Goal: Book appointment/travel/reservation

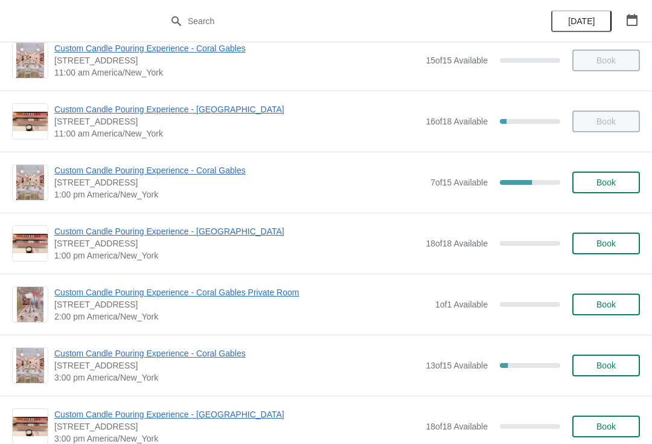
scroll to position [142, 0]
click at [74, 175] on span "Custom Candle Pouring Experience - Coral Gables" at bounding box center [239, 171] width 370 height 12
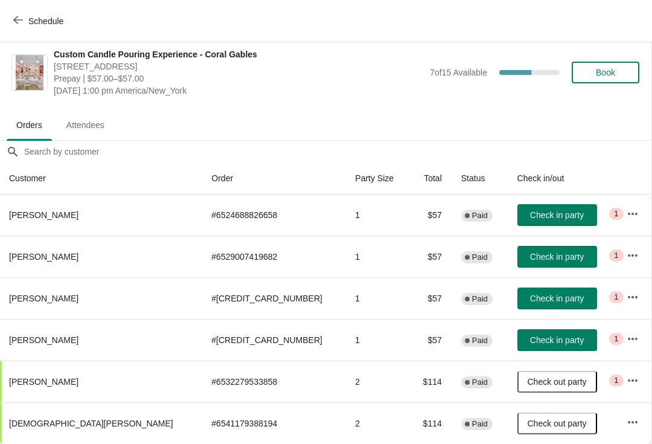
scroll to position [6, 1]
click at [634, 217] on button "button" at bounding box center [633, 214] width 22 height 22
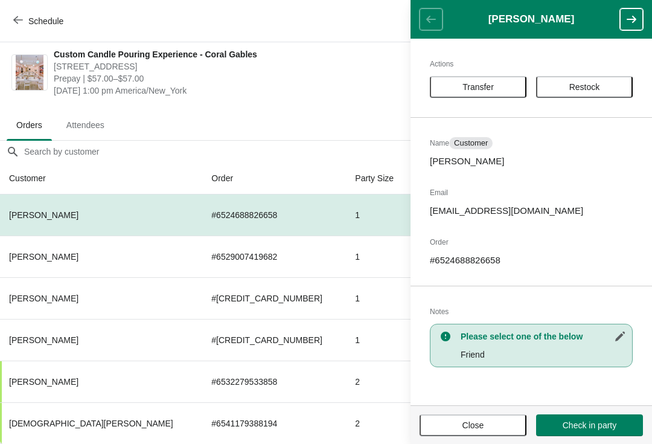
click at [471, 85] on span "Transfer" at bounding box center [478, 87] width 31 height 10
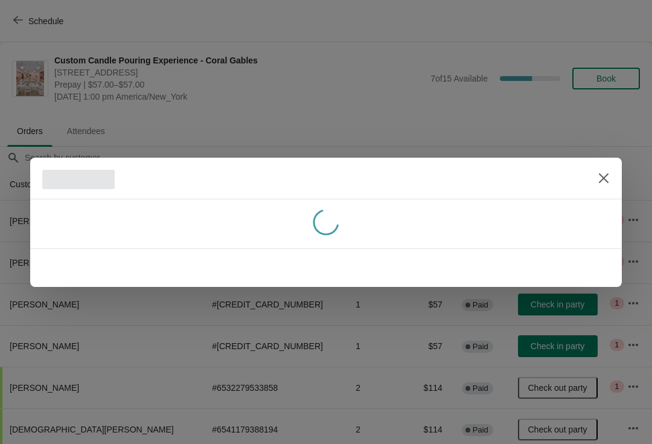
scroll to position [6, 0]
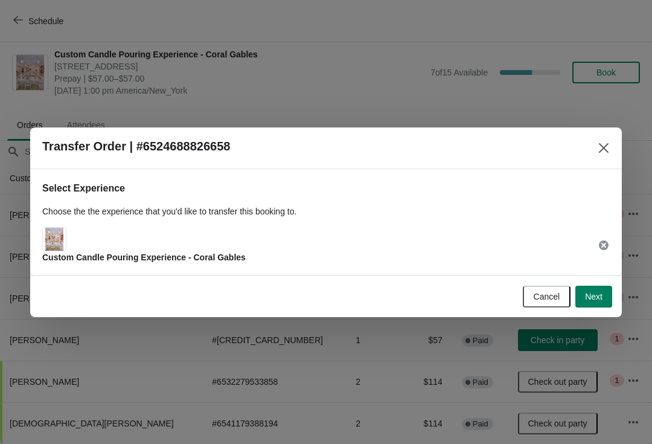
click at [602, 287] on button "Next" at bounding box center [594, 297] width 37 height 22
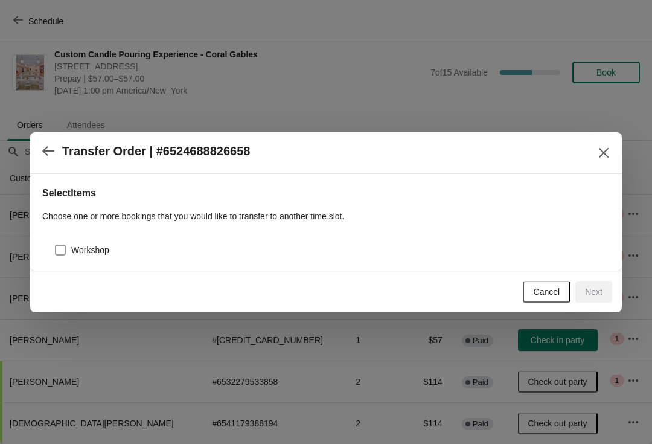
click at [70, 243] on label "Workshop" at bounding box center [81, 250] width 55 height 17
click at [56, 245] on input "Workshop" at bounding box center [55, 245] width 1 height 1
checkbox input "true"
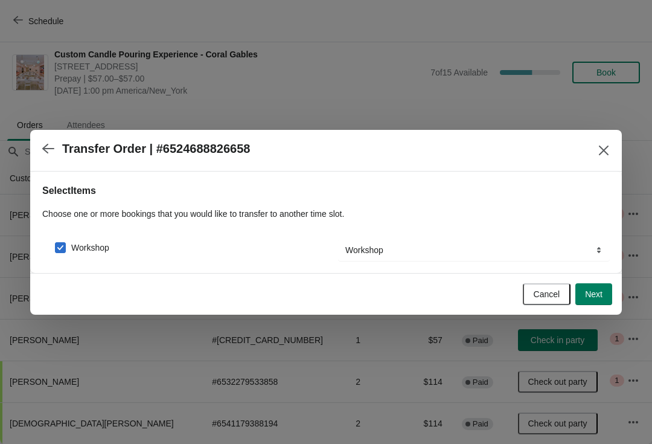
click at [599, 290] on span "Next" at bounding box center [594, 294] width 18 height 10
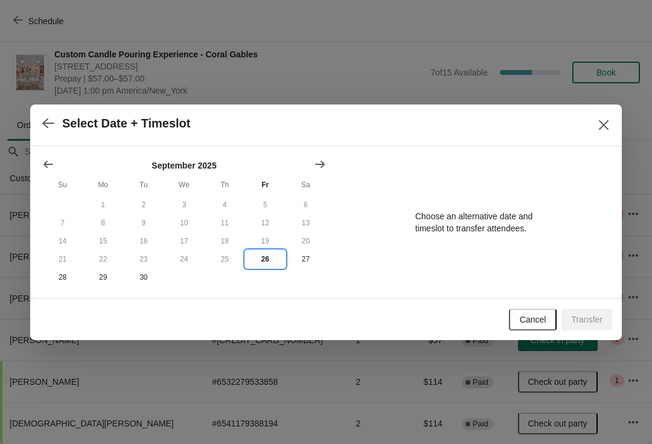
click at [266, 266] on button "26" at bounding box center [265, 259] width 40 height 18
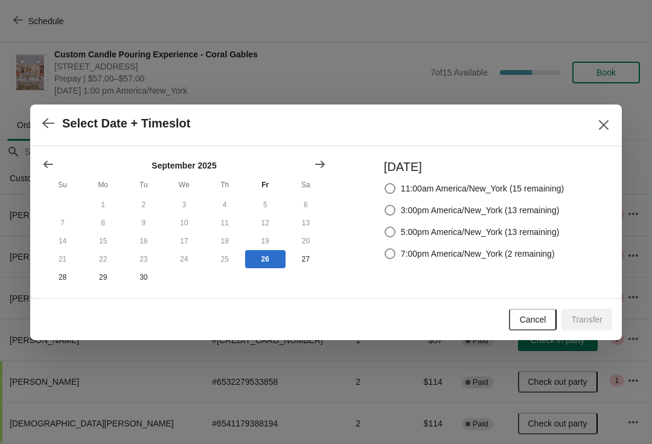
click at [385, 216] on label "3:00pm America/New_York (13 remaining)" at bounding box center [472, 210] width 176 height 17
click at [385, 205] on input "3:00pm America/New_York (13 remaining)" at bounding box center [385, 205] width 1 height 1
radio input "true"
click at [591, 323] on span "Transfer" at bounding box center [586, 320] width 31 height 10
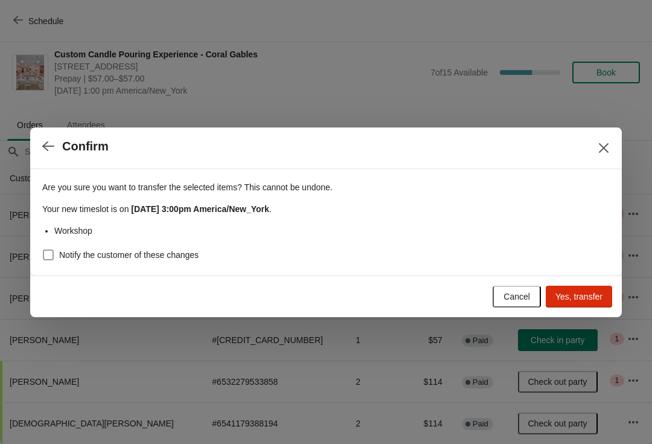
click at [68, 260] on span "Notify the customer of these changes" at bounding box center [129, 255] width 140 height 12
click at [43, 250] on input "Notify the customer of these changes" at bounding box center [43, 249] width 1 height 1
checkbox input "true"
click at [573, 294] on span "Yes, transfer" at bounding box center [579, 297] width 47 height 10
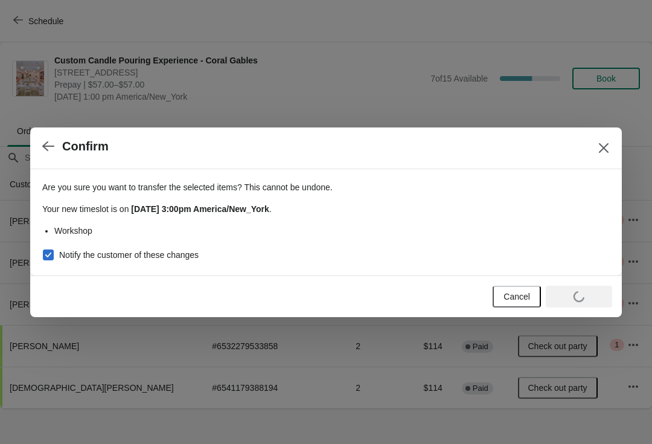
scroll to position [0, 0]
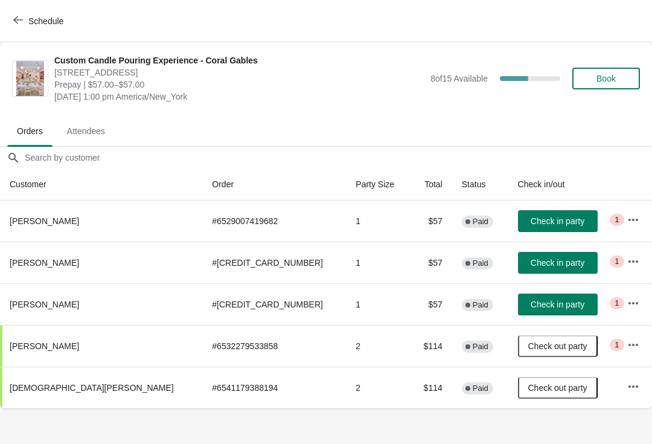
click at [628, 220] on icon "button" at bounding box center [634, 220] width 12 height 12
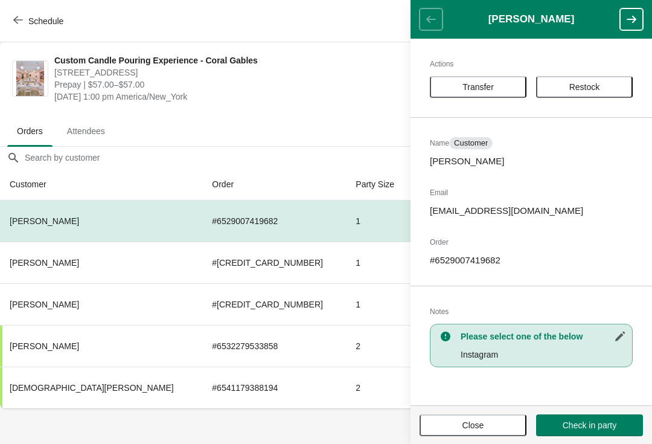
click at [459, 89] on span "Transfer" at bounding box center [478, 87] width 75 height 10
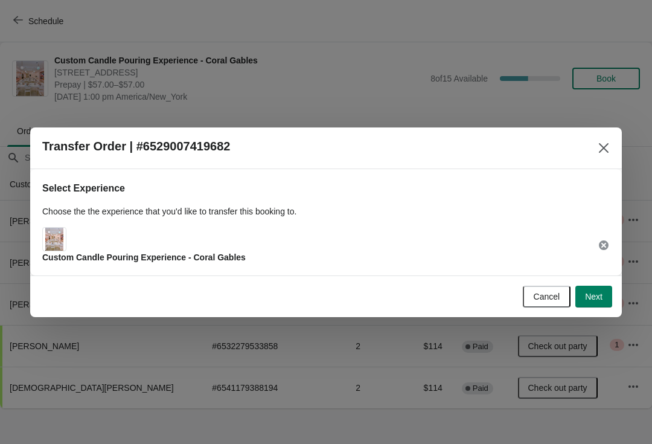
click at [598, 302] on button "Next" at bounding box center [594, 297] width 37 height 22
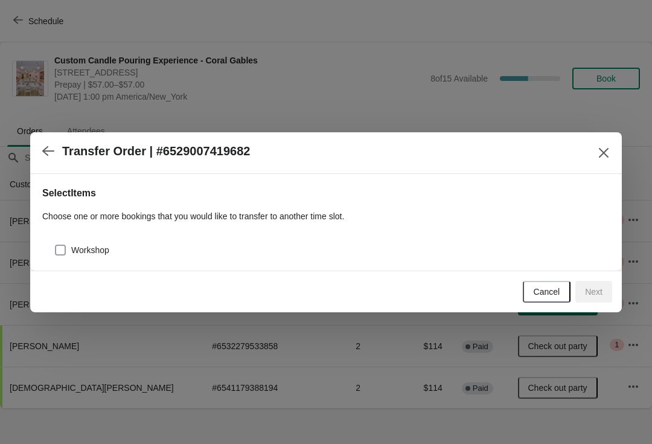
click at [58, 245] on span at bounding box center [60, 250] width 11 height 11
click at [56, 245] on input "Workshop" at bounding box center [55, 245] width 1 height 1
checkbox input "true"
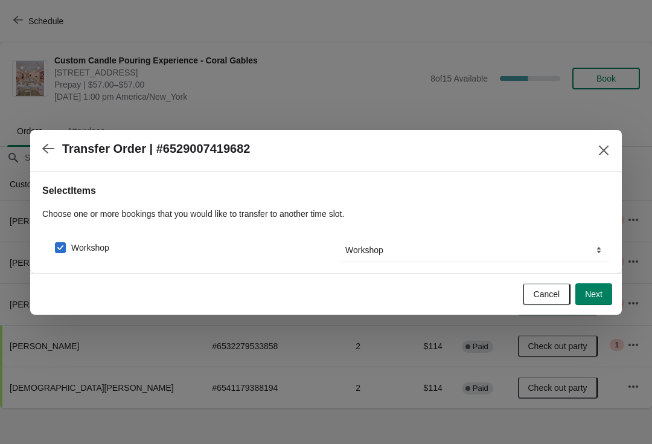
click at [588, 297] on span "Next" at bounding box center [594, 294] width 18 height 10
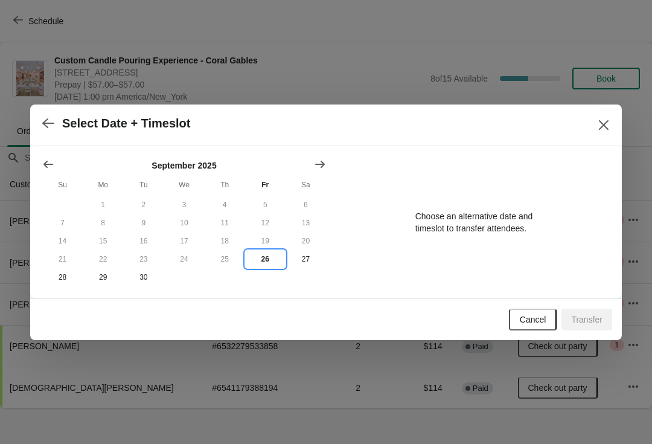
click at [269, 266] on button "26" at bounding box center [265, 259] width 40 height 18
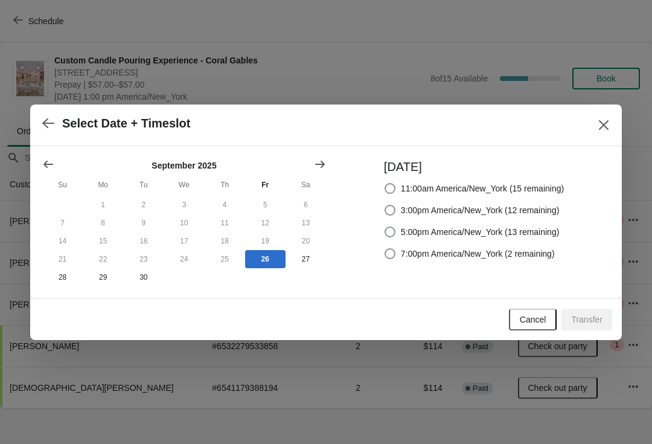
click at [391, 216] on label "3:00pm America/New_York (12 remaining)" at bounding box center [472, 210] width 176 height 17
click at [385, 205] on input "3:00pm America/New_York (12 remaining)" at bounding box center [385, 205] width 1 height 1
radio input "true"
click at [577, 330] on button "Transfer" at bounding box center [587, 320] width 51 height 22
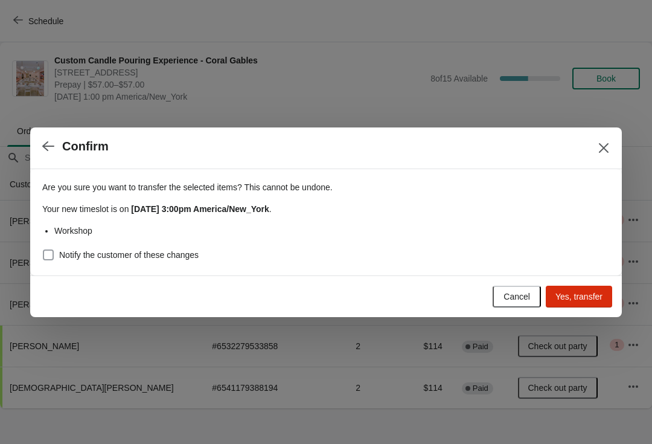
click at [50, 254] on span at bounding box center [48, 254] width 11 height 11
click at [43, 250] on input "Notify the customer of these changes" at bounding box center [43, 249] width 1 height 1
checkbox input "true"
click at [575, 296] on span "Yes, transfer" at bounding box center [579, 297] width 47 height 10
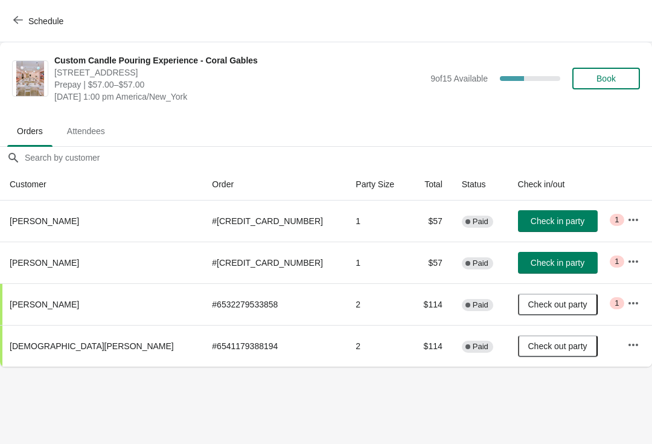
click at [631, 263] on button "button" at bounding box center [634, 262] width 22 height 22
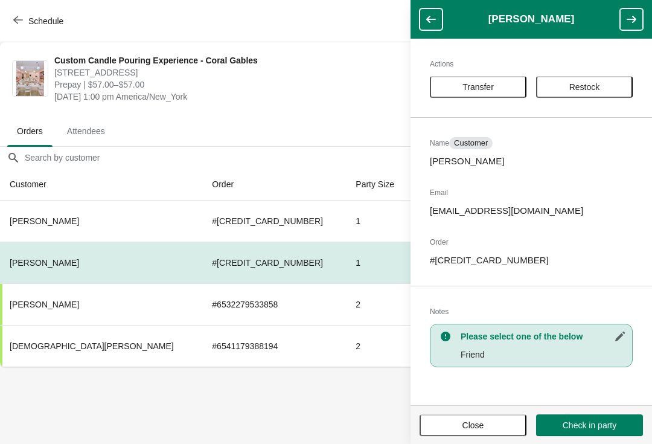
click at [460, 91] on span "Transfer" at bounding box center [478, 87] width 75 height 10
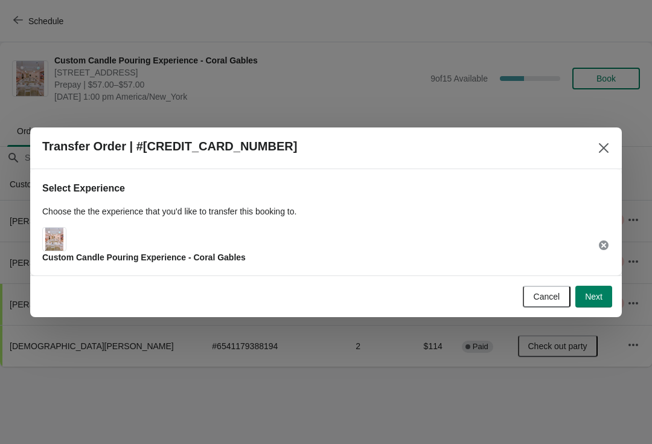
click at [598, 296] on span "Next" at bounding box center [594, 297] width 18 height 10
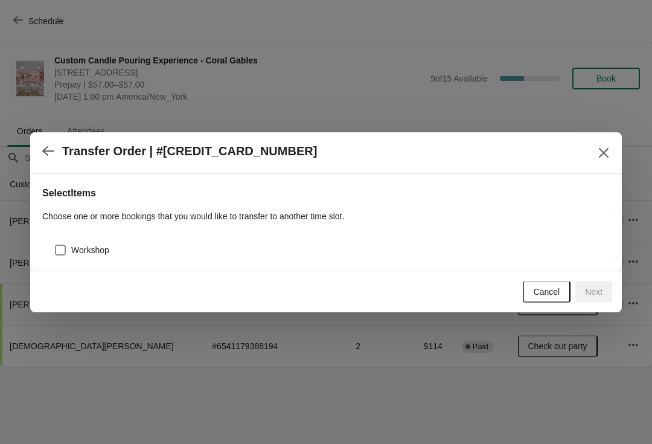
click at [60, 251] on span at bounding box center [60, 250] width 11 height 11
click at [56, 245] on input "Workshop" at bounding box center [55, 245] width 1 height 1
checkbox input "true"
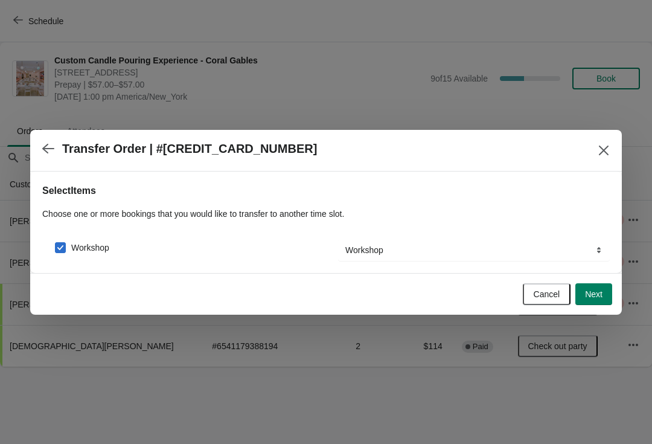
click at [590, 298] on span "Next" at bounding box center [594, 294] width 18 height 10
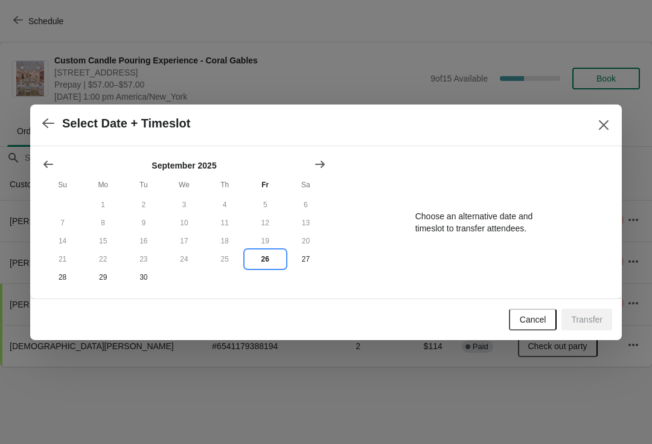
click at [252, 268] on button "26" at bounding box center [265, 259] width 40 height 18
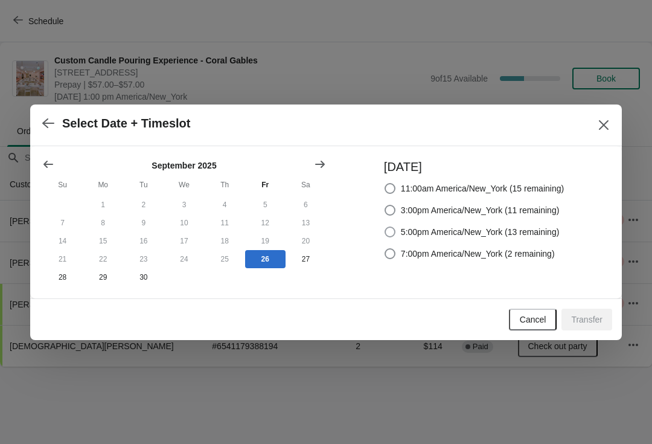
click at [388, 223] on label "5:00pm America/New_York (13 remaining)" at bounding box center [472, 231] width 176 height 17
click at [385, 227] on input "5:00pm America/New_York (13 remaining)" at bounding box center [385, 227] width 1 height 1
radio input "true"
click at [394, 215] on label "3:00pm America/New_York (11 remaining)" at bounding box center [472, 210] width 176 height 17
click at [385, 205] on input "3:00pm America/New_York (11 remaining)" at bounding box center [385, 205] width 1 height 1
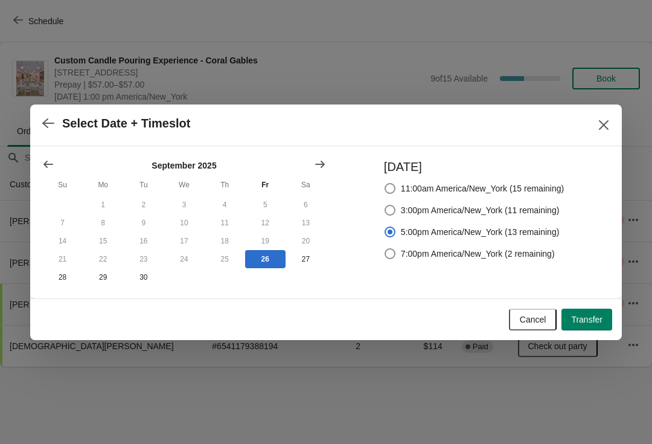
radio input "true"
click at [575, 330] on button "Transfer" at bounding box center [587, 320] width 51 height 22
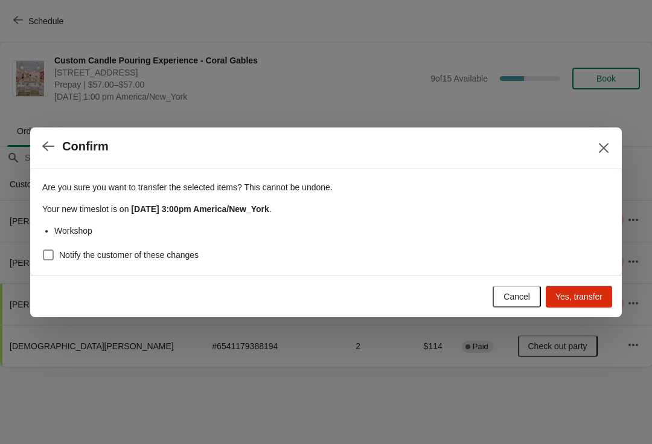
click at [37, 272] on div "Are you sure you want to transfer the selected items ? This cannot be undone. Y…" at bounding box center [326, 222] width 592 height 106
click at [50, 258] on span at bounding box center [48, 254] width 11 height 11
click at [43, 250] on input "Notify the customer of these changes" at bounding box center [43, 249] width 1 height 1
checkbox input "true"
click at [573, 301] on span "Yes, transfer" at bounding box center [579, 297] width 47 height 10
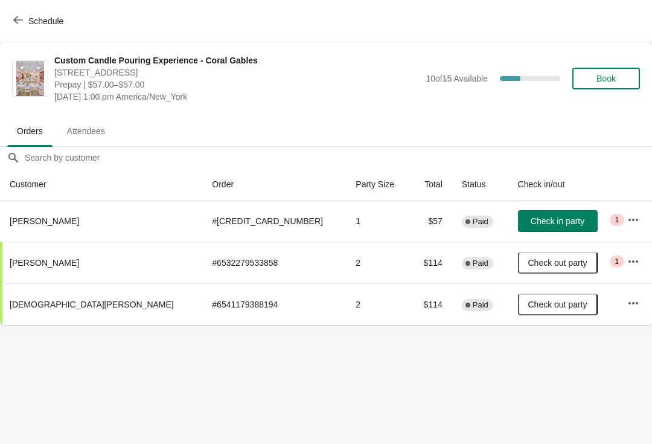
click at [628, 220] on icon "button" at bounding box center [634, 220] width 12 height 12
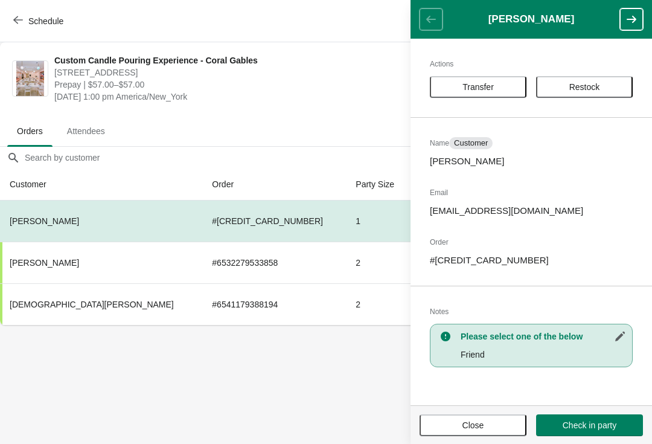
click at [458, 93] on button "Transfer" at bounding box center [478, 87] width 97 height 22
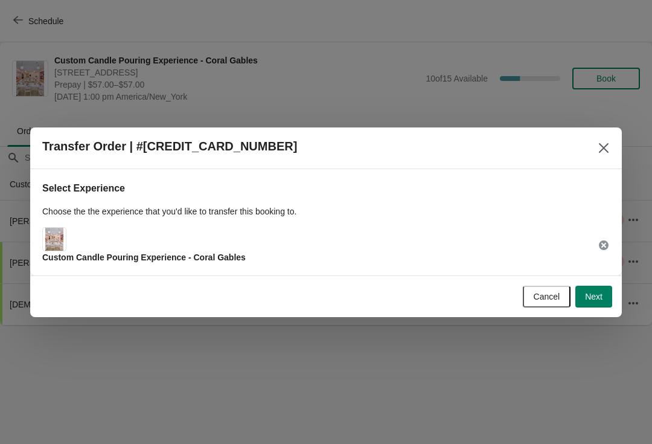
click at [597, 293] on span "Next" at bounding box center [594, 297] width 18 height 10
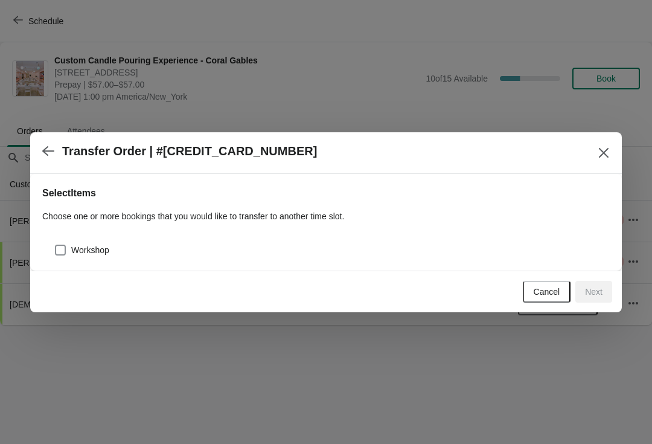
click at [56, 254] on span at bounding box center [60, 250] width 11 height 11
click at [56, 245] on input "Workshop" at bounding box center [55, 245] width 1 height 1
checkbox input "true"
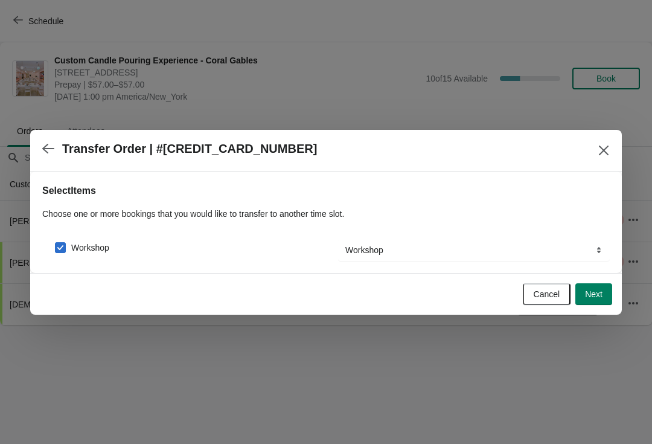
click at [601, 292] on span "Next" at bounding box center [594, 294] width 18 height 10
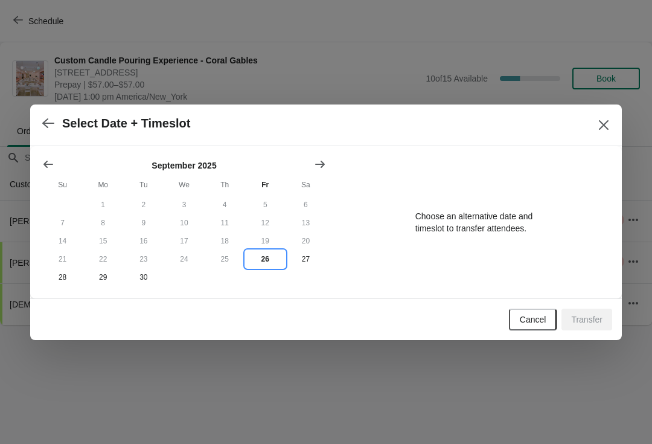
click at [274, 257] on button "26" at bounding box center [265, 259] width 40 height 18
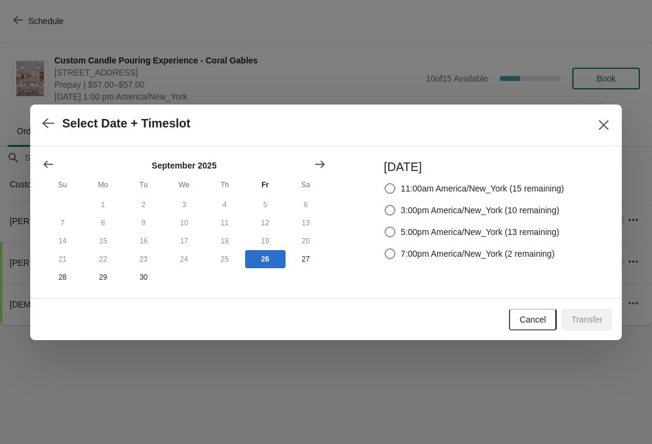
click at [388, 208] on span at bounding box center [390, 210] width 11 height 11
click at [385, 205] on input "3:00pm America/New_York (10 remaining)" at bounding box center [385, 205] width 1 height 1
radio input "true"
click at [587, 329] on button "Transfer" at bounding box center [587, 320] width 51 height 22
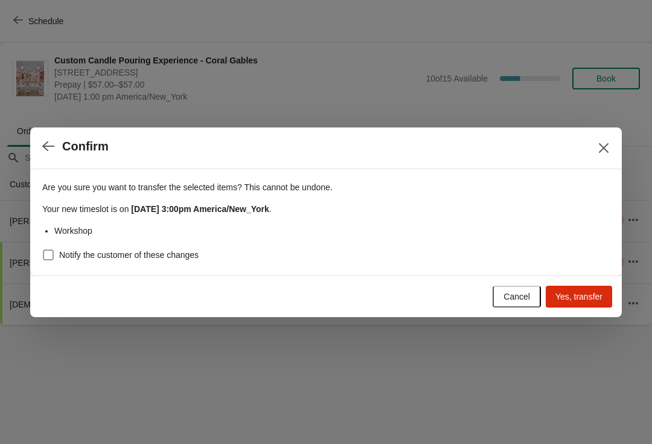
click at [108, 246] on label "Notify the customer of these changes" at bounding box center [120, 254] width 156 height 17
click at [43, 249] on input "Notify the customer of these changes" at bounding box center [43, 249] width 1 height 1
checkbox input "true"
click at [571, 295] on span "Yes, transfer" at bounding box center [579, 297] width 47 height 10
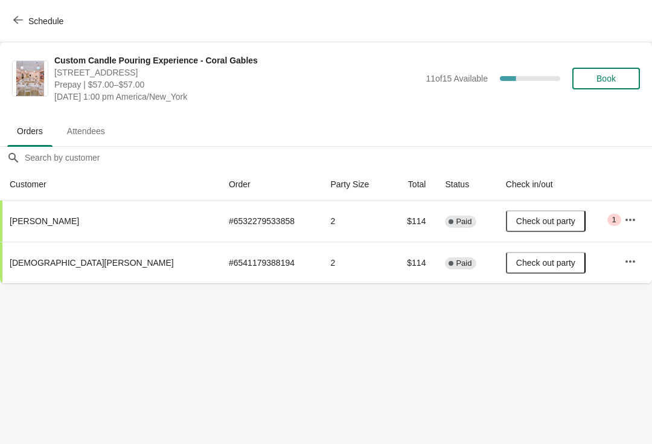
click at [18, 30] on button "Schedule" at bounding box center [39, 21] width 67 height 22
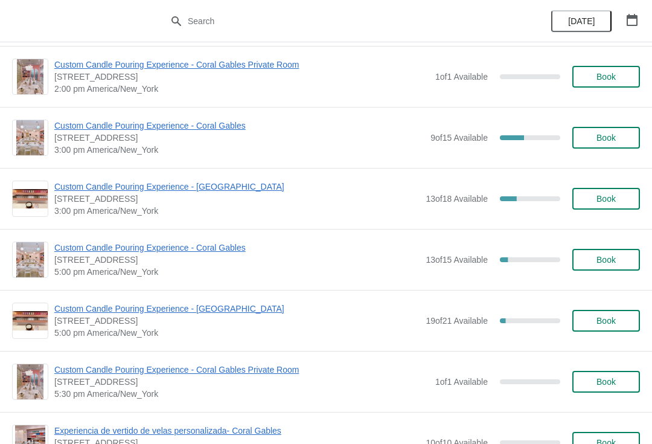
scroll to position [372, 0]
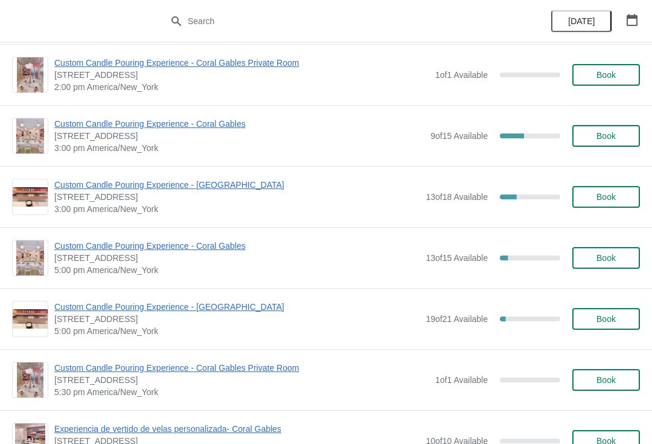
click at [620, 199] on span "Book" at bounding box center [607, 197] width 46 height 10
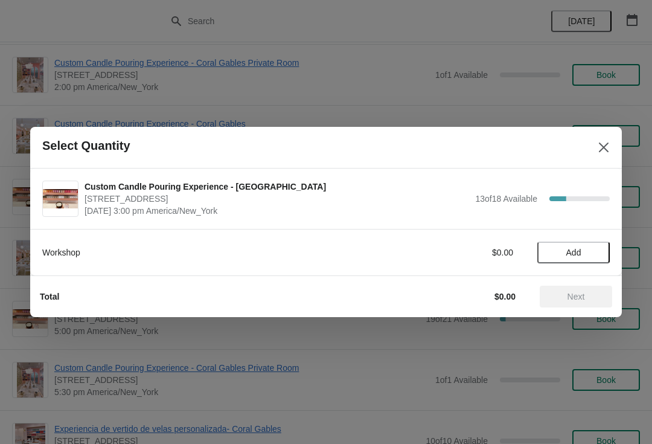
click at [582, 249] on span "Add" at bounding box center [573, 253] width 51 height 10
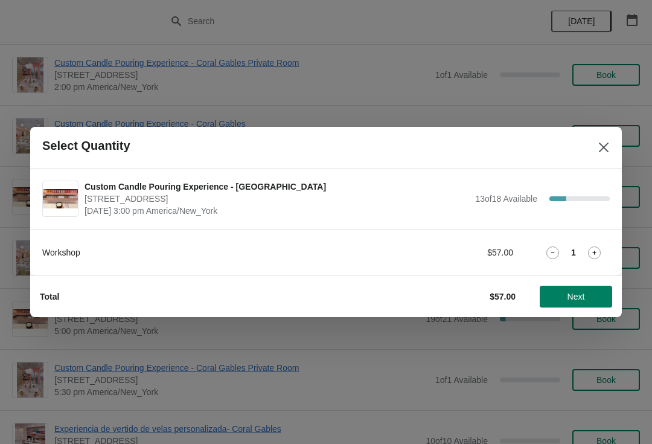
click at [588, 300] on span "Next" at bounding box center [576, 297] width 53 height 10
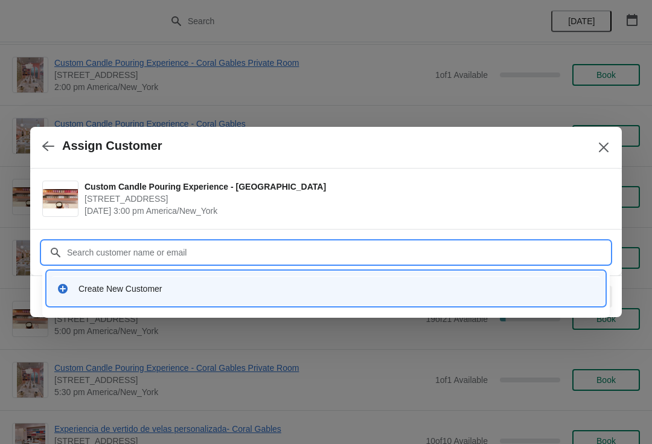
click at [62, 299] on div "Create New Customer" at bounding box center [326, 288] width 548 height 25
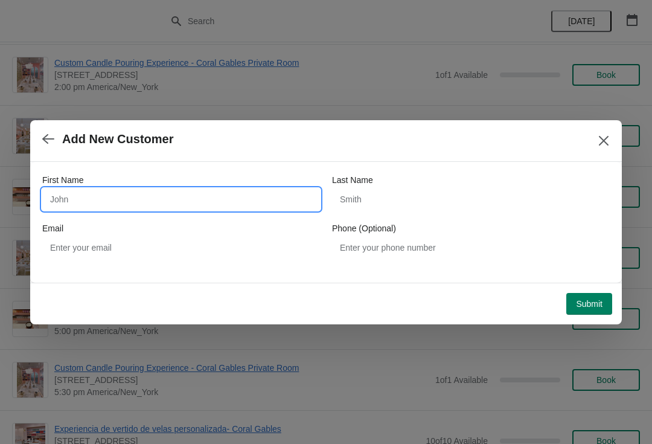
click at [62, 208] on input "First Name" at bounding box center [181, 199] width 278 height 22
type input "J"
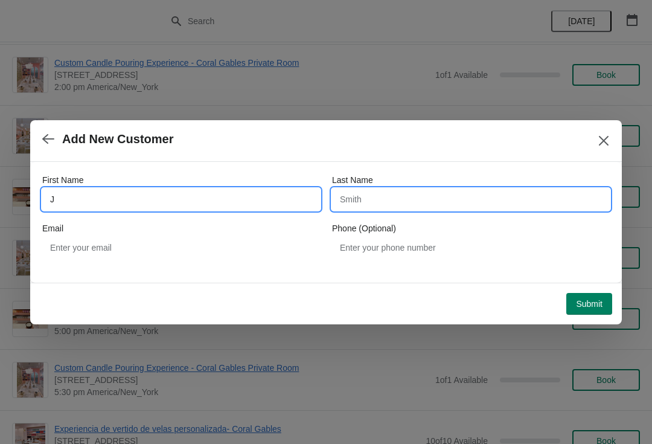
click at [353, 195] on input "Last Name" at bounding box center [471, 199] width 278 height 22
click at [71, 192] on input "J" at bounding box center [181, 199] width 278 height 22
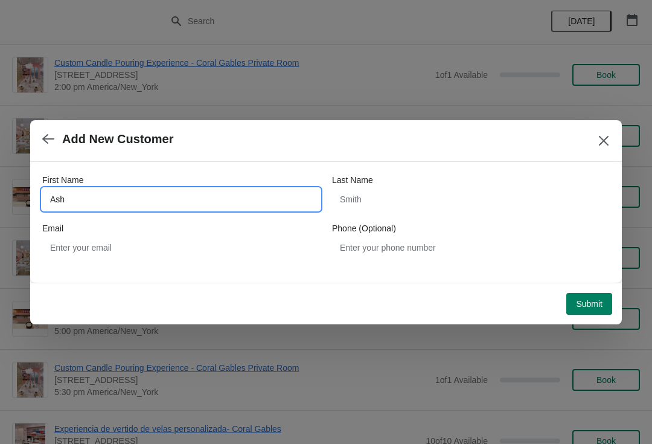
type input "Ash"
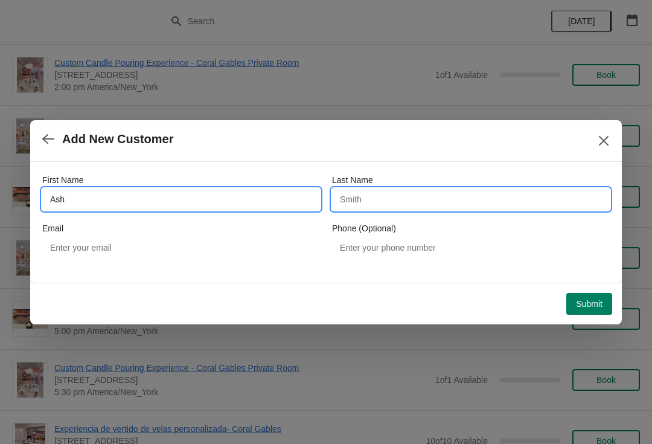
click at [352, 202] on input "Last Name" at bounding box center [471, 199] width 278 height 22
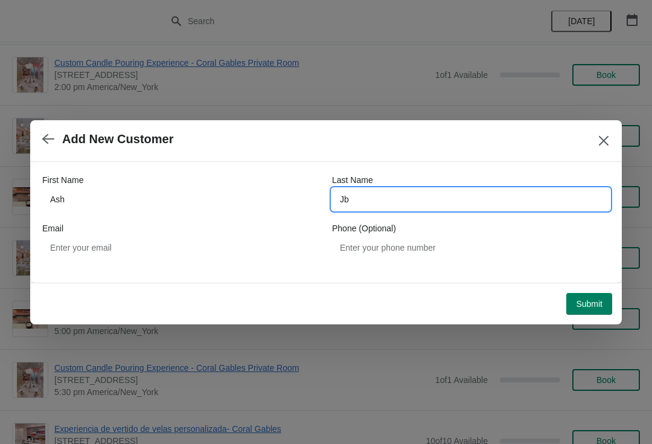
type input "Jb"
click at [570, 294] on button "Submit" at bounding box center [590, 304] width 46 height 22
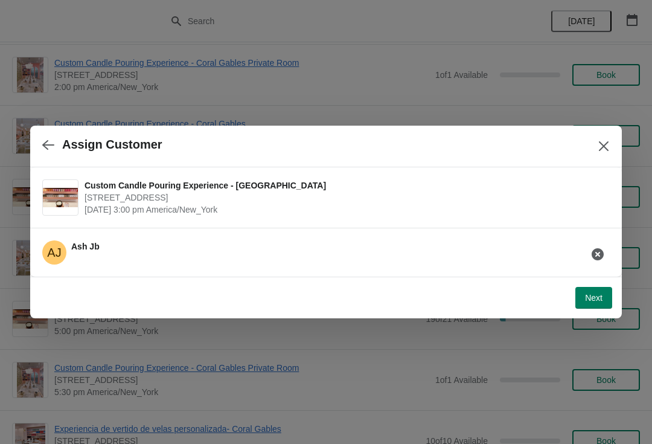
click at [600, 298] on span "Next" at bounding box center [594, 298] width 18 height 10
select select "Friend"
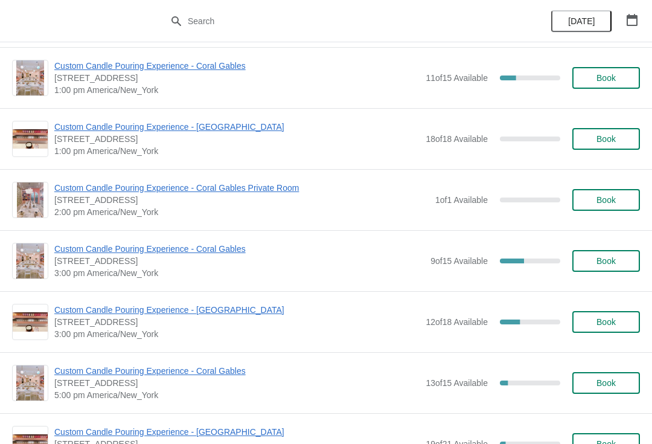
scroll to position [249, 0]
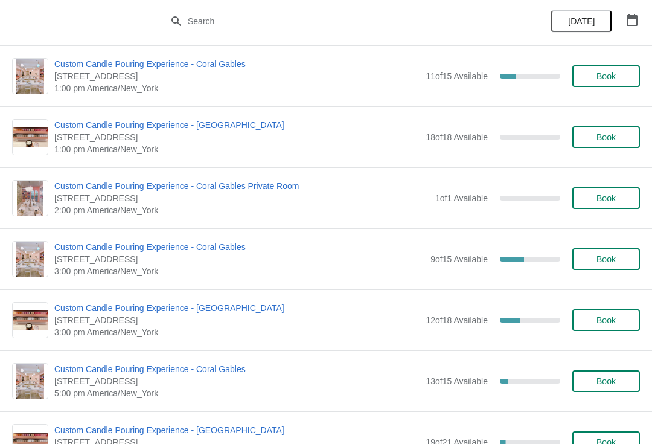
click at [98, 309] on span "Custom Candle Pouring Experience - [GEOGRAPHIC_DATA]" at bounding box center [236, 308] width 365 height 12
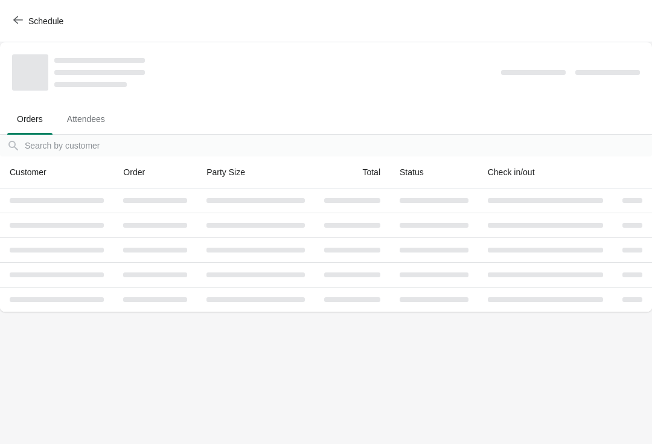
scroll to position [0, 0]
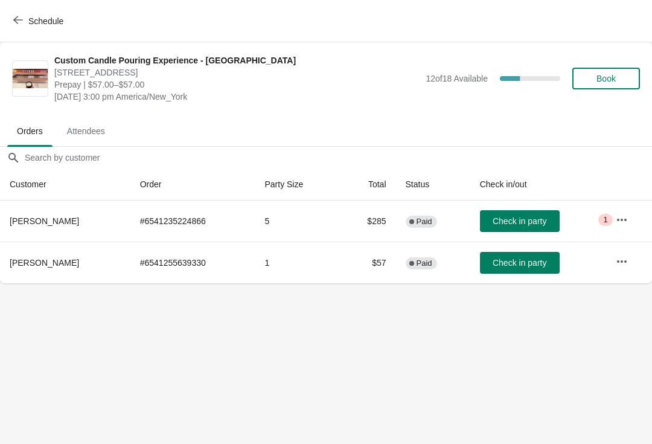
click at [617, 78] on span "Book" at bounding box center [607, 79] width 46 height 10
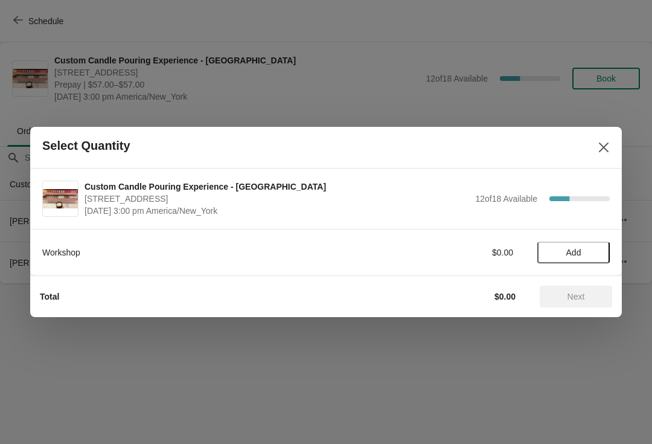
click at [578, 243] on button "Add" at bounding box center [574, 253] width 72 height 22
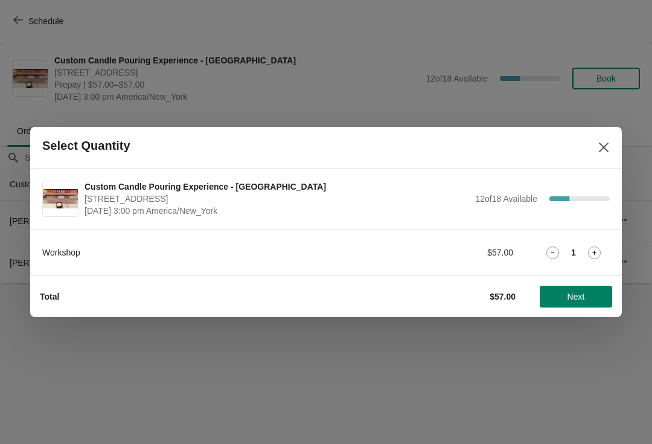
click at [596, 298] on span "Next" at bounding box center [576, 297] width 53 height 10
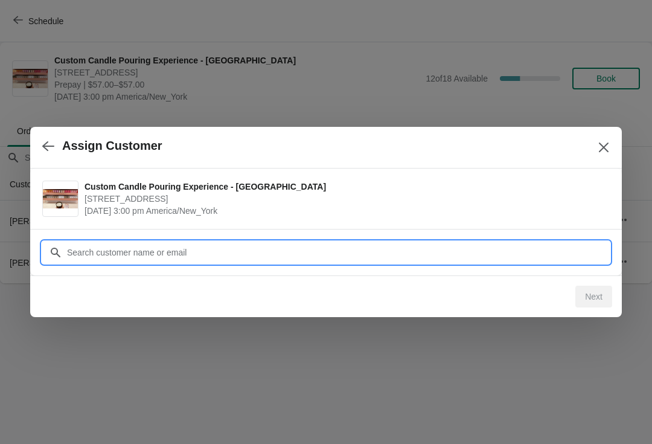
click at [70, 255] on input "Customer" at bounding box center [338, 253] width 544 height 22
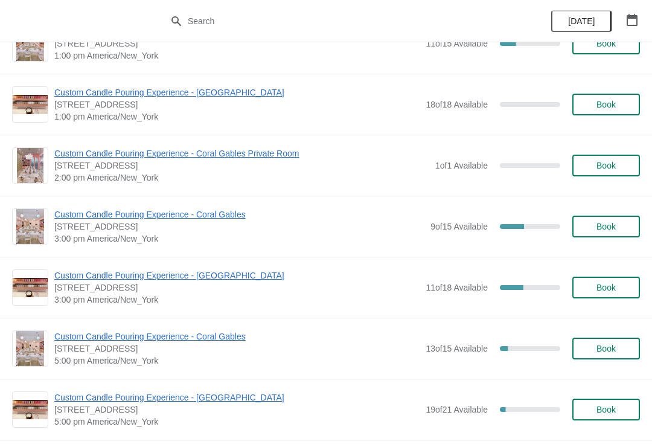
scroll to position [355, 0]
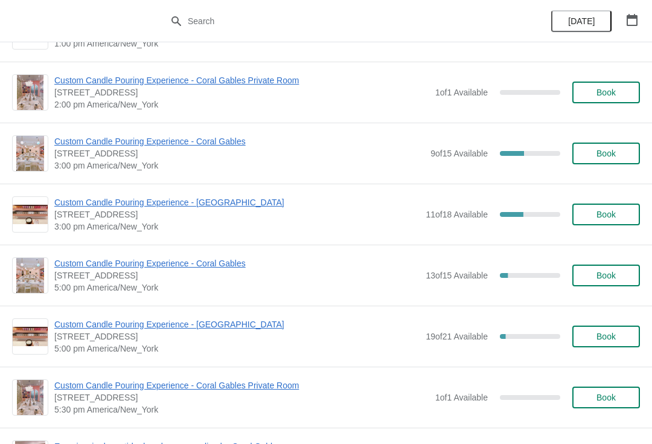
click at [74, 202] on span "Custom Candle Pouring Experience - [GEOGRAPHIC_DATA]" at bounding box center [236, 202] width 365 height 12
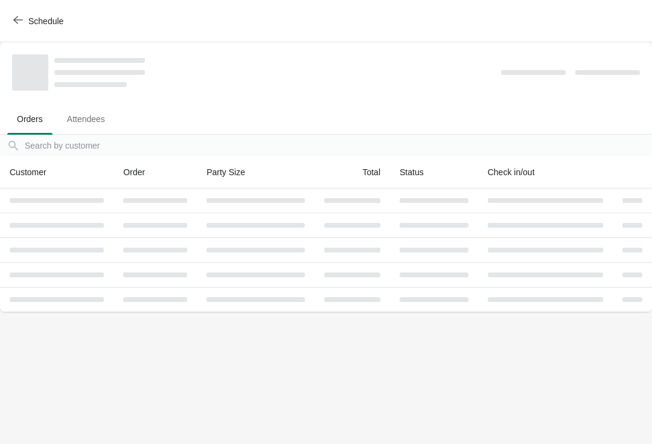
scroll to position [0, 0]
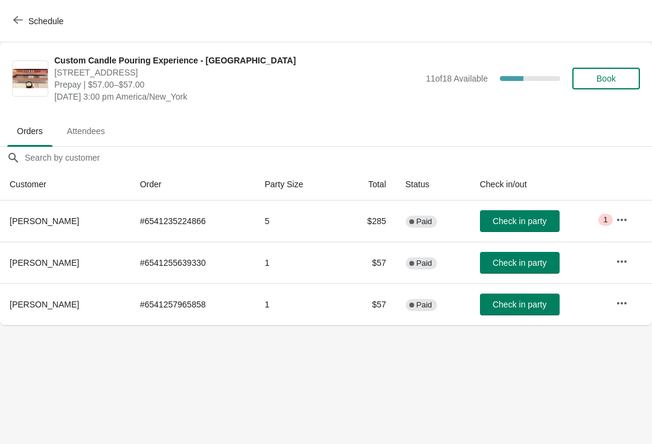
click at [619, 84] on button "Book" at bounding box center [607, 79] width 68 height 22
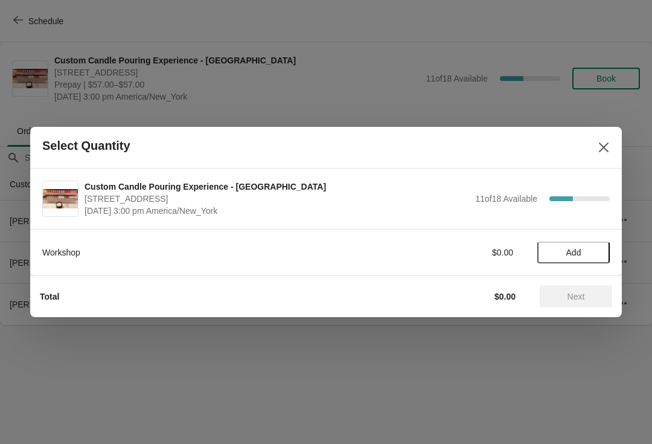
click at [594, 259] on button "Add" at bounding box center [574, 253] width 72 height 22
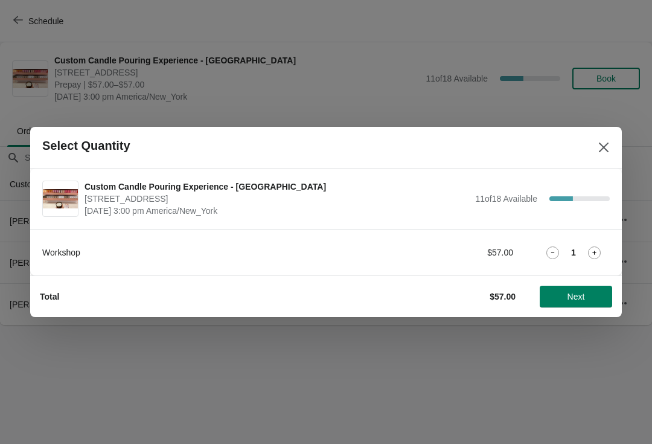
click at [595, 315] on div "Total $57.00 Next" at bounding box center [326, 296] width 592 height 42
click at [595, 307] on button "Next" at bounding box center [576, 297] width 72 height 22
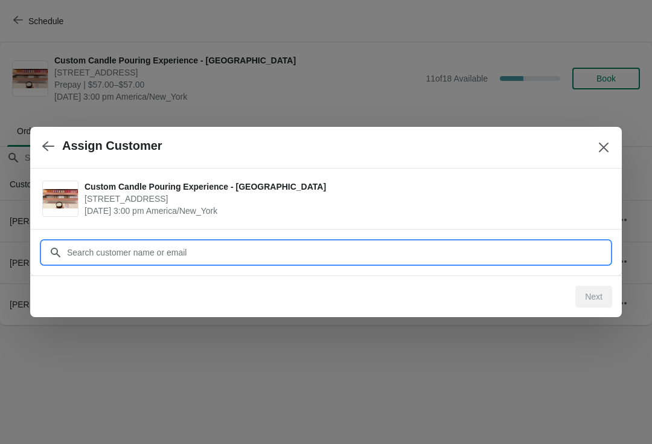
click at [69, 325] on div "Assign Customer Custom Candle Pouring Experience - Fort Lauderdale 914 East Las…" at bounding box center [326, 325] width 652 height 0
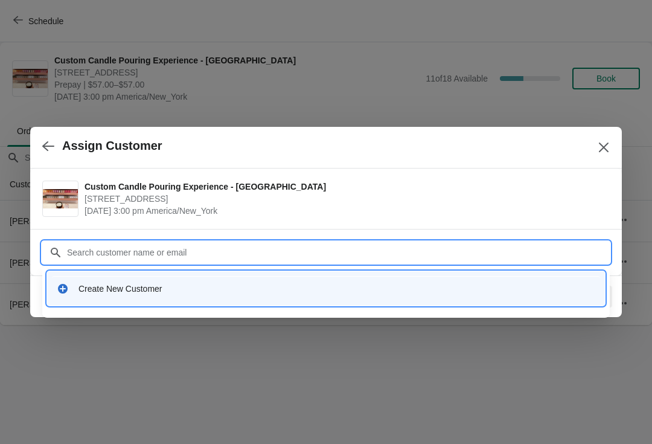
click at [68, 289] on icon at bounding box center [63, 289] width 12 height 12
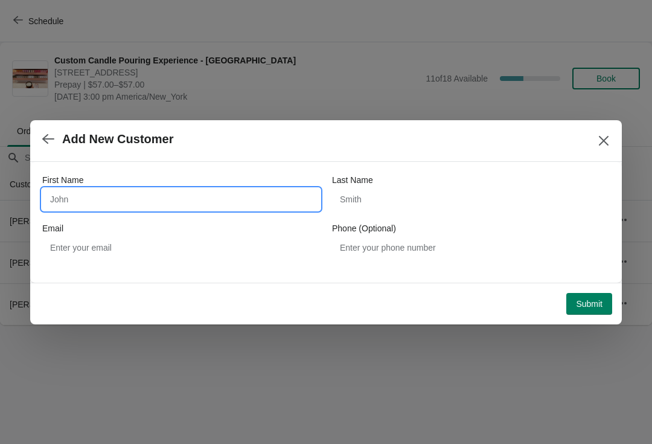
click at [50, 207] on input "First Name" at bounding box center [181, 199] width 278 height 22
type input "Mudrine"
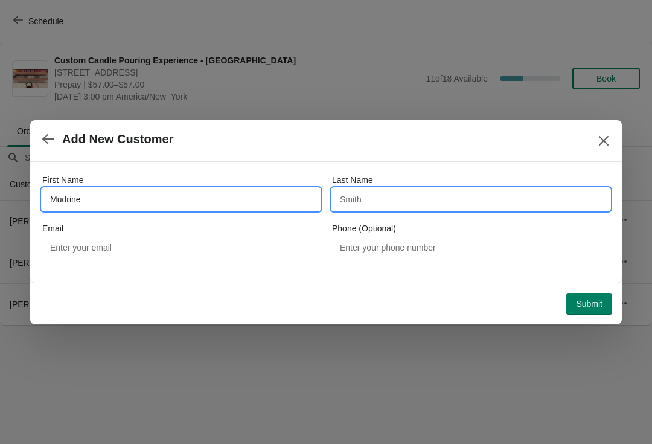
click at [358, 198] on input "Last Name" at bounding box center [471, 199] width 278 height 22
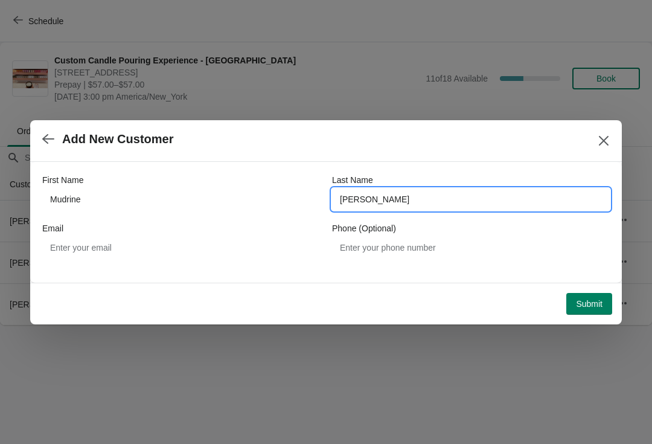
type input "Cesar"
click at [146, 141] on h2 "Add New Customer" at bounding box center [117, 139] width 111 height 14
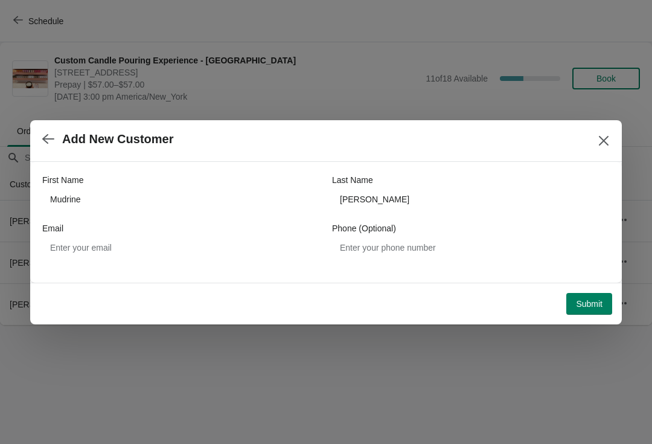
click at [606, 314] on button "Submit" at bounding box center [590, 304] width 46 height 22
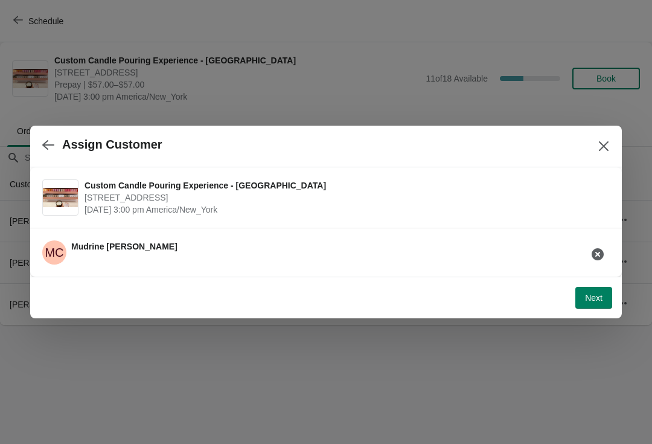
click at [602, 323] on div at bounding box center [326, 222] width 652 height 444
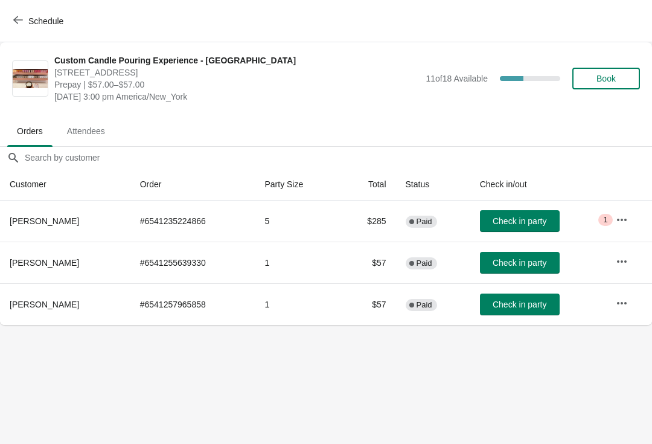
click at [626, 84] on button "Book" at bounding box center [607, 79] width 68 height 22
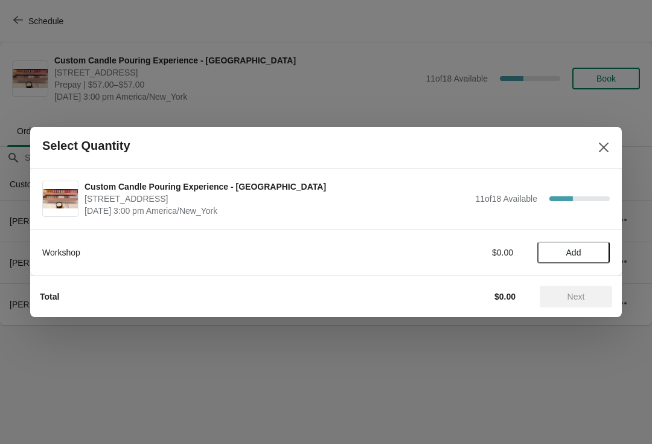
click at [571, 255] on span "Add" at bounding box center [574, 253] width 15 height 10
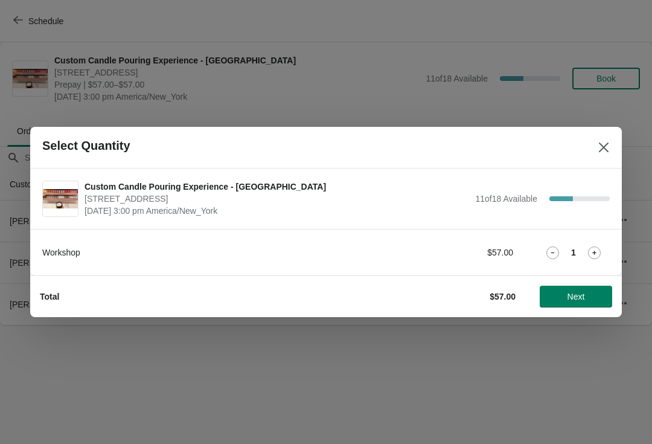
click at [568, 298] on span "Next" at bounding box center [577, 297] width 18 height 10
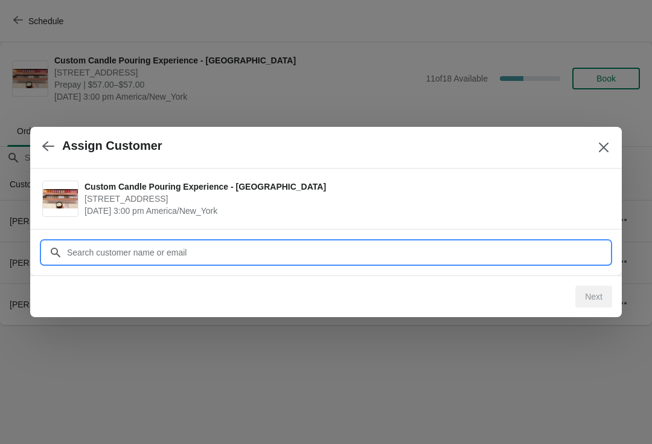
click at [103, 251] on input "Customer" at bounding box center [338, 253] width 544 height 22
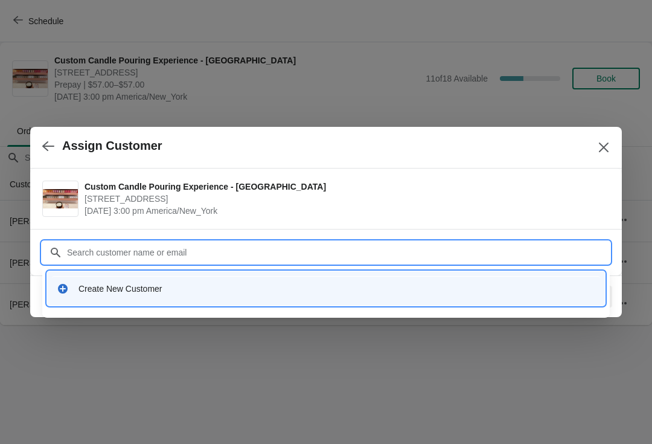
click at [71, 283] on div "Create New Customer" at bounding box center [326, 289] width 539 height 12
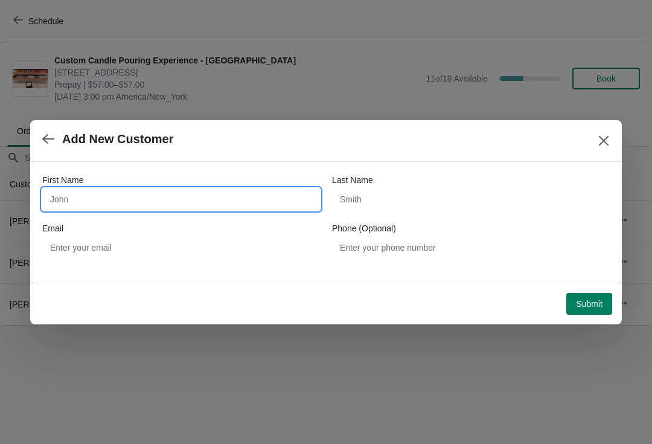
click at [88, 196] on input "First Name" at bounding box center [181, 199] width 278 height 22
type input "Mudrine"
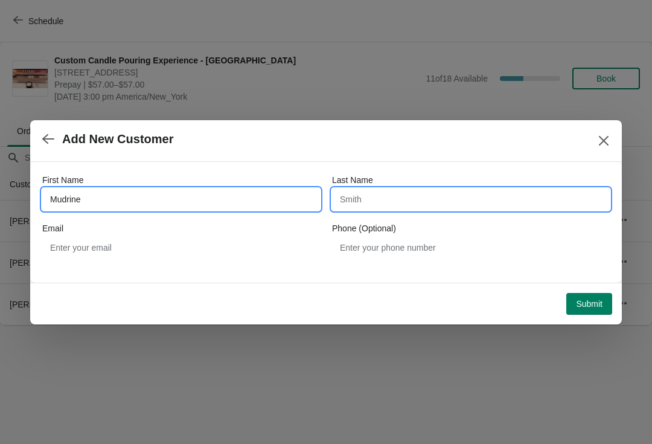
click at [362, 195] on input "Last Name" at bounding box center [471, 199] width 278 height 22
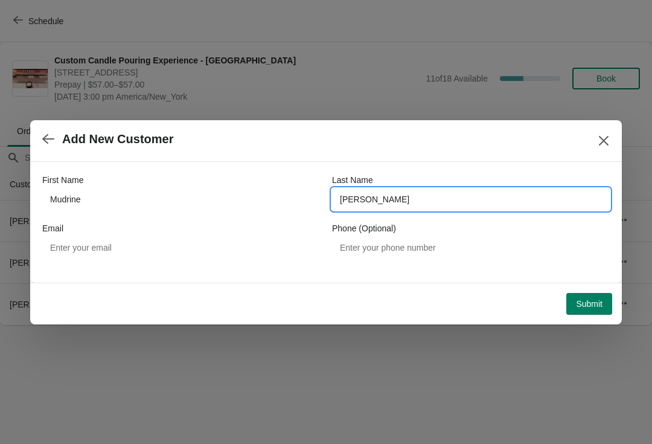
type input "Cesar"
click at [266, 159] on div "Add New Customer" at bounding box center [326, 141] width 592 height 42
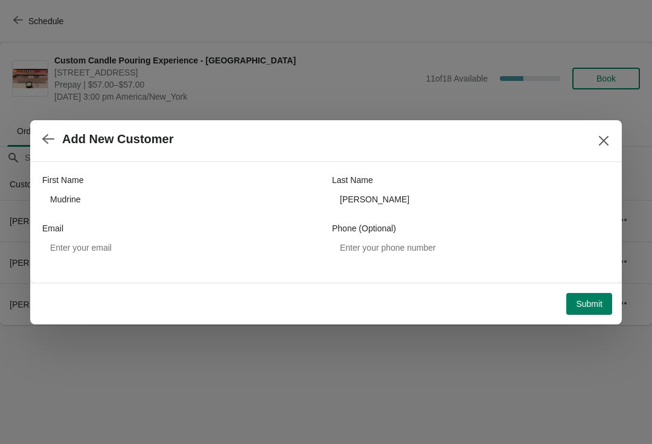
click at [580, 295] on button "Submit" at bounding box center [590, 304] width 46 height 22
